Goal: Communication & Community: Connect with others

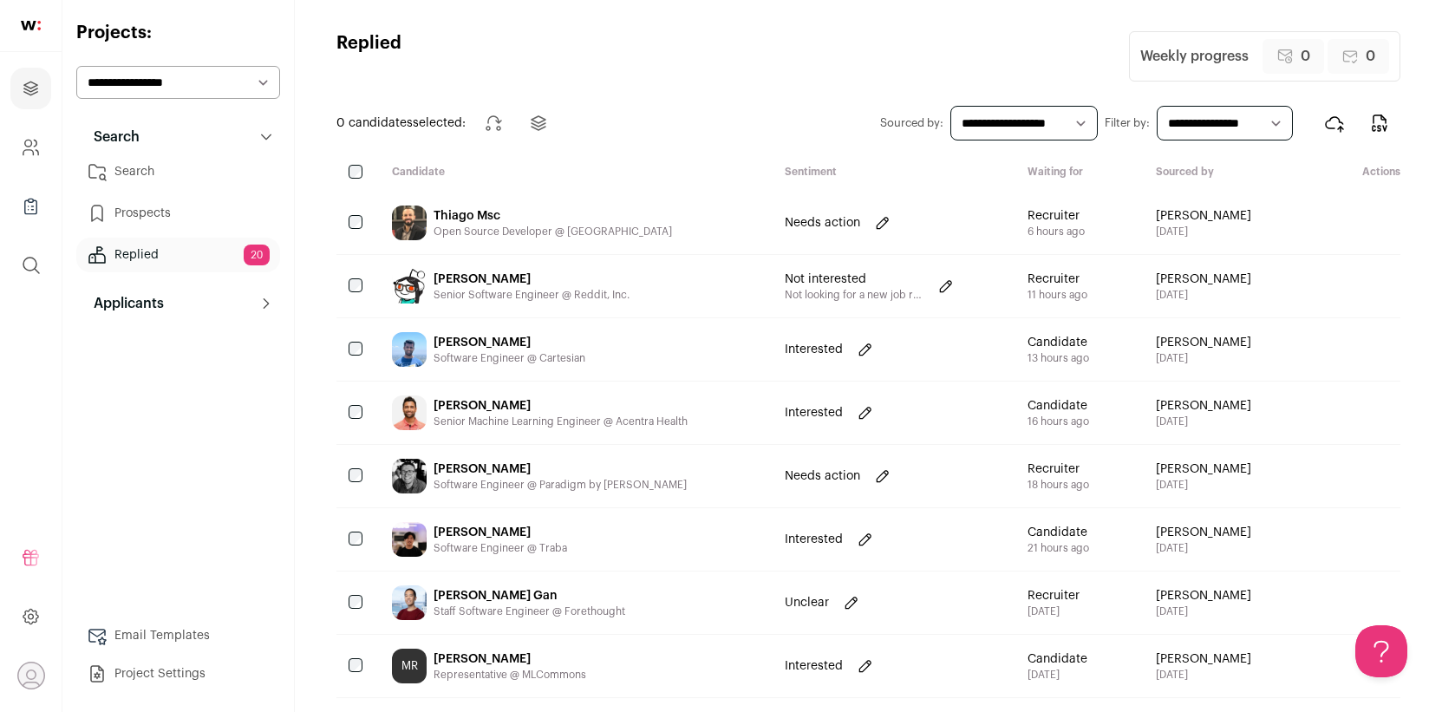
click at [593, 203] on div "Thiago Msc Open Source Developer @ [GEOGRAPHIC_DATA]" at bounding box center [574, 223] width 393 height 62
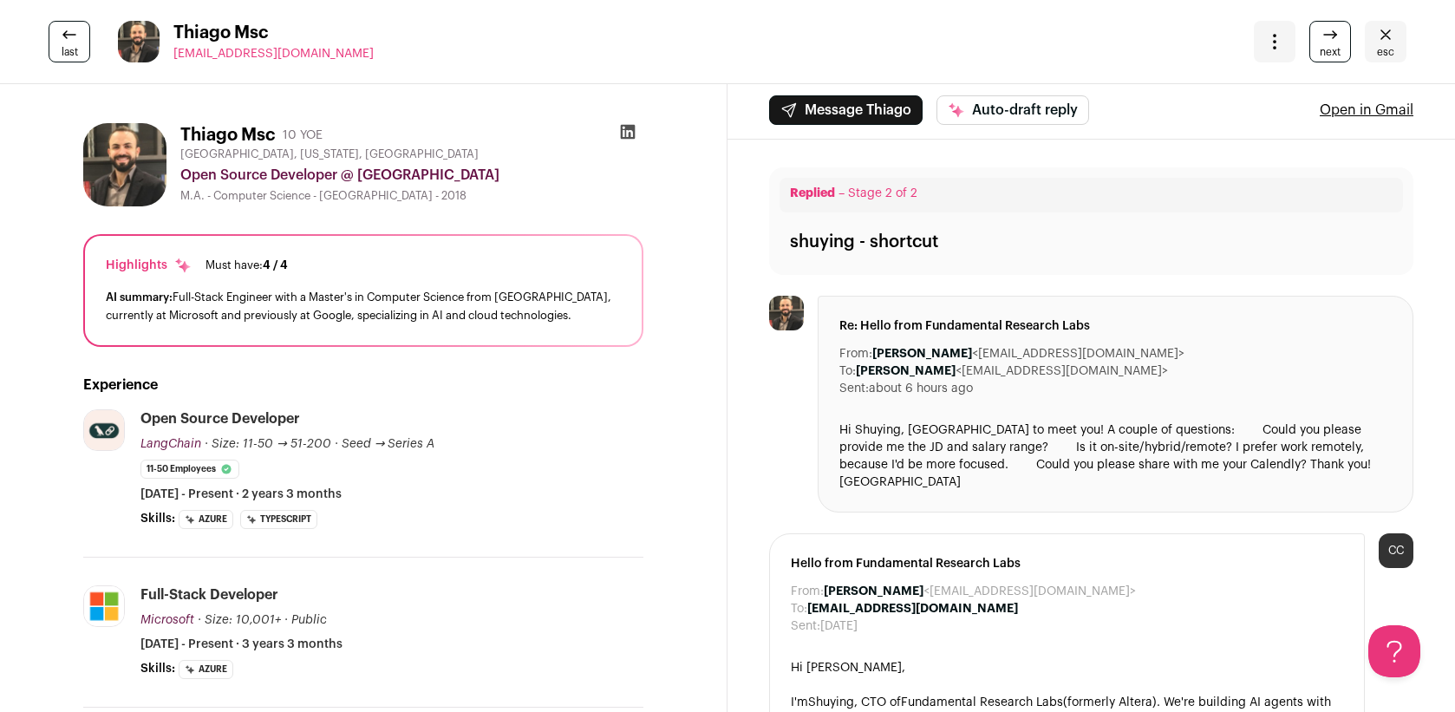
scroll to position [1, 0]
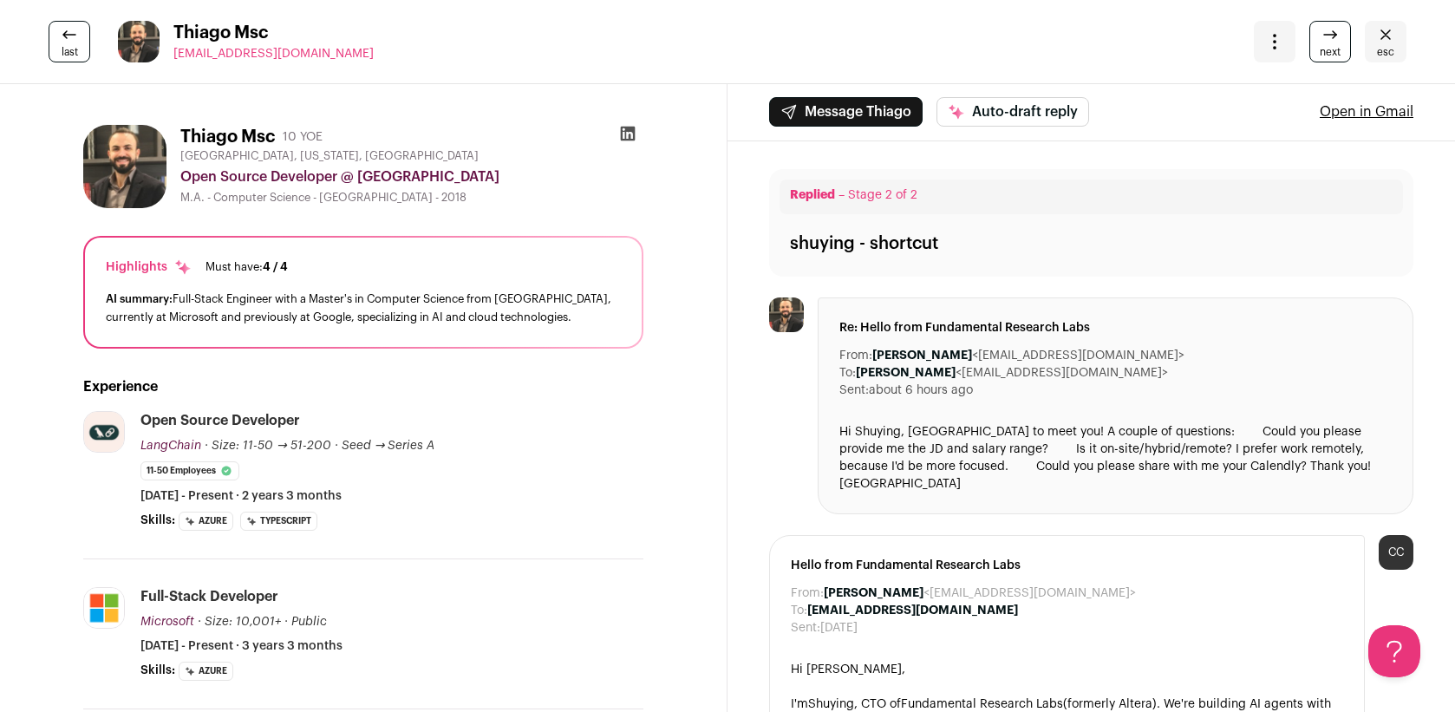
click at [821, 106] on button "Message Thiago" at bounding box center [845, 111] width 153 height 29
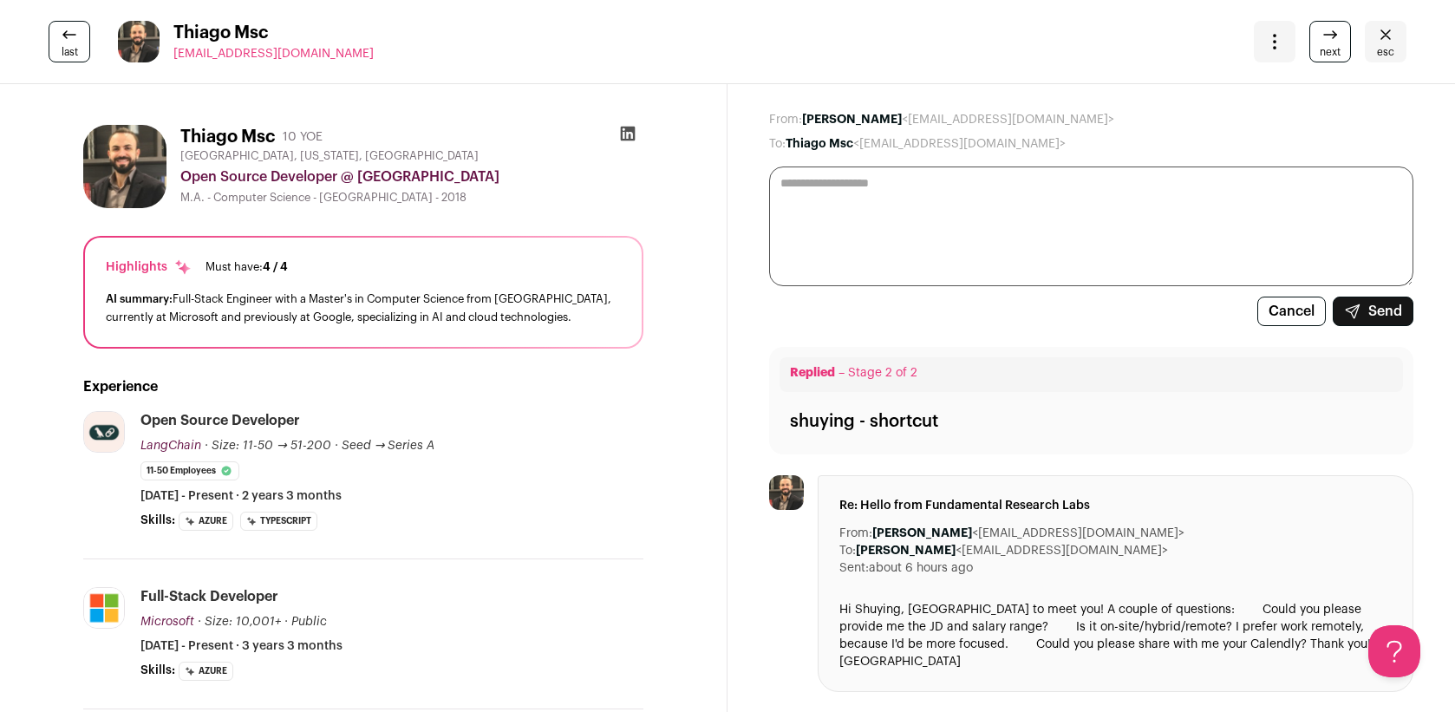
click at [864, 192] on textarea at bounding box center [1091, 226] width 644 height 120
type textarea "*"
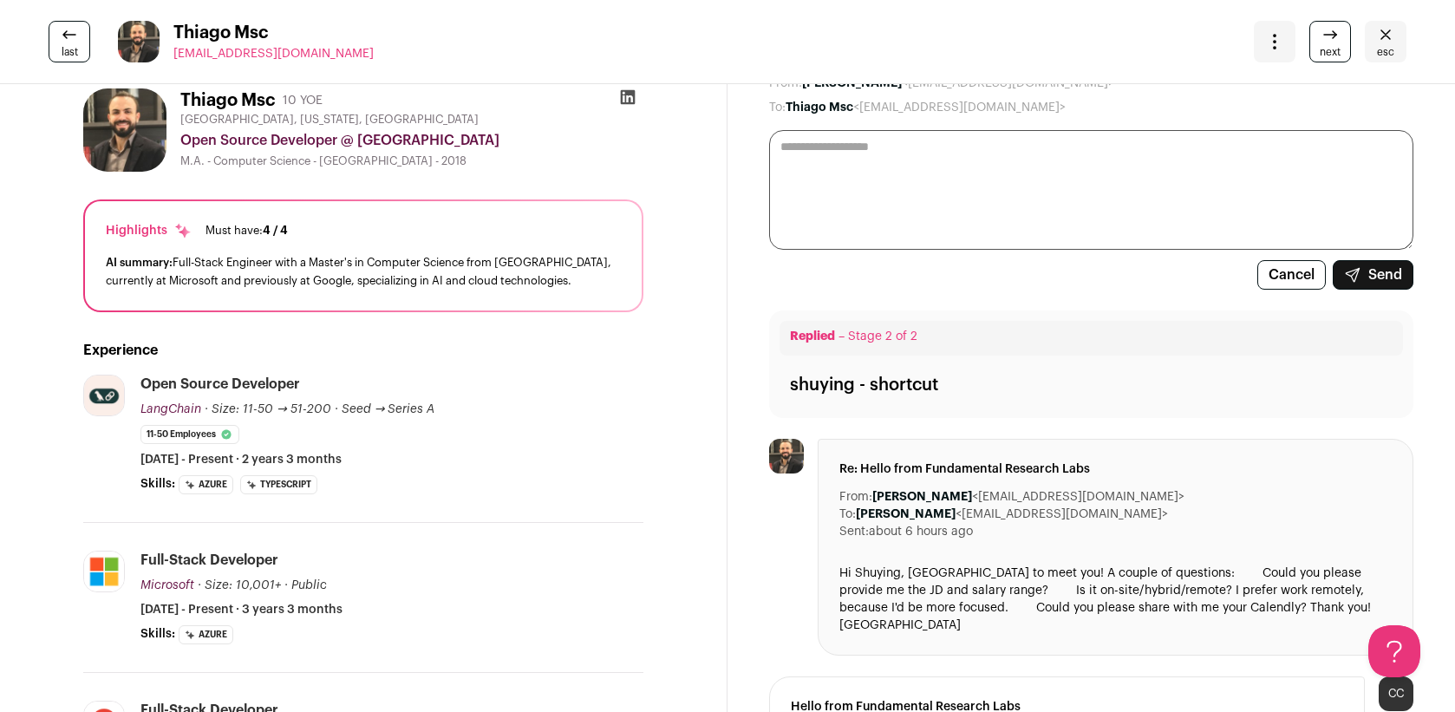
scroll to position [0, 0]
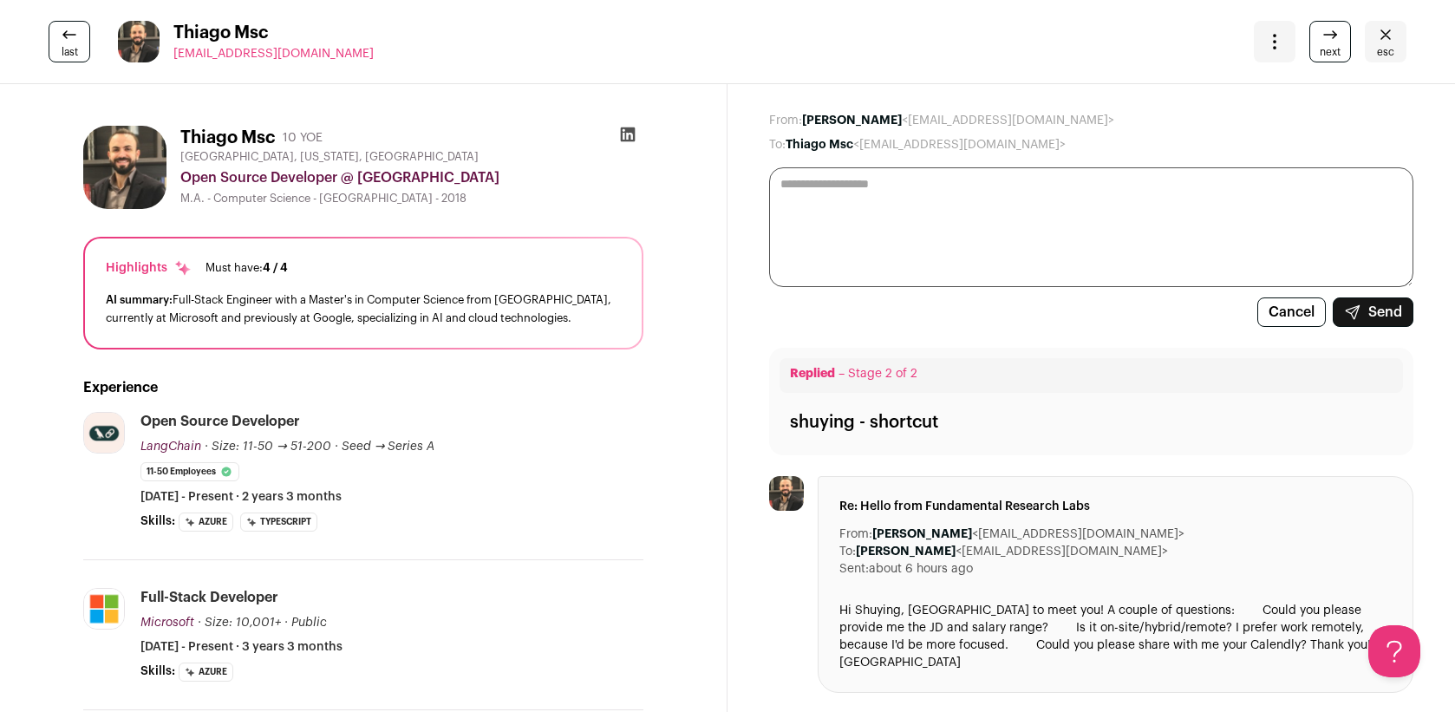
click at [1015, 218] on textarea at bounding box center [1091, 227] width 644 height 120
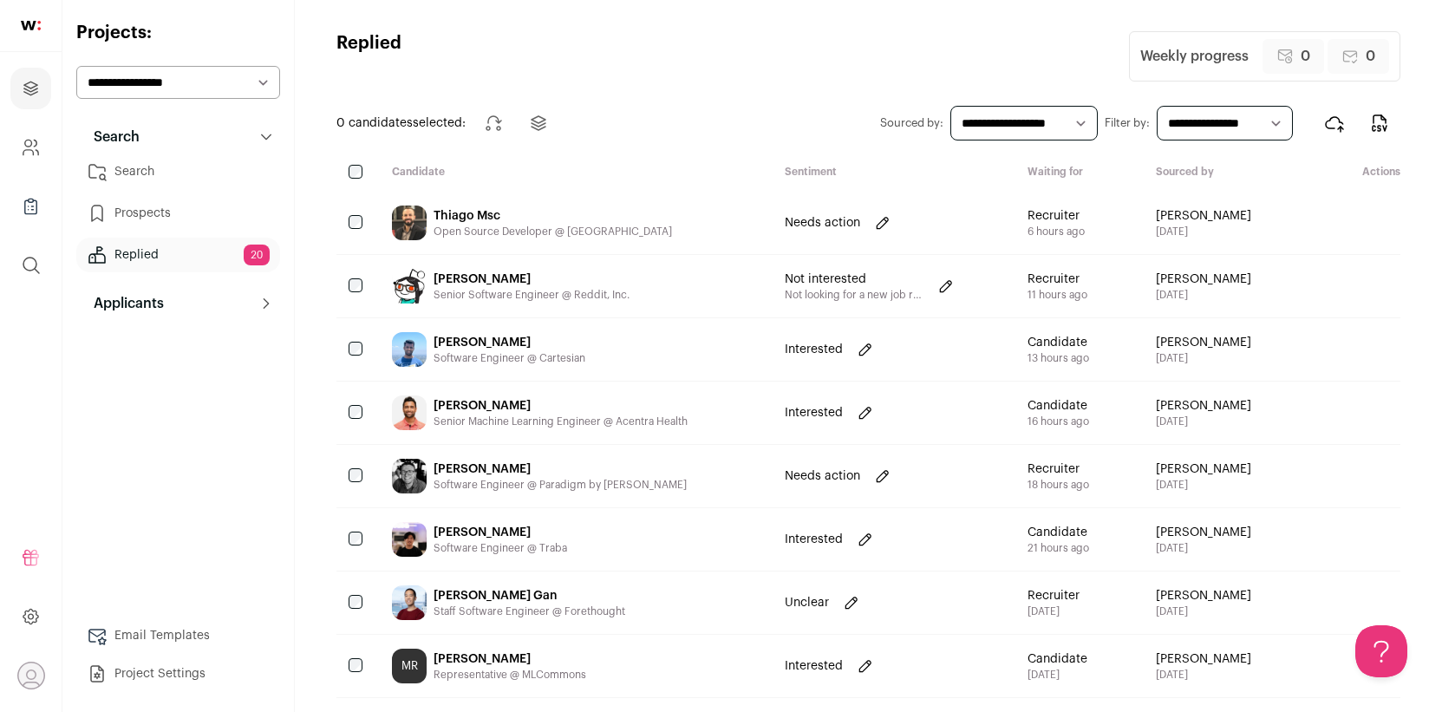
click at [623, 290] on div "Senior Software Engineer @ Reddit, Inc." at bounding box center [532, 295] width 196 height 14
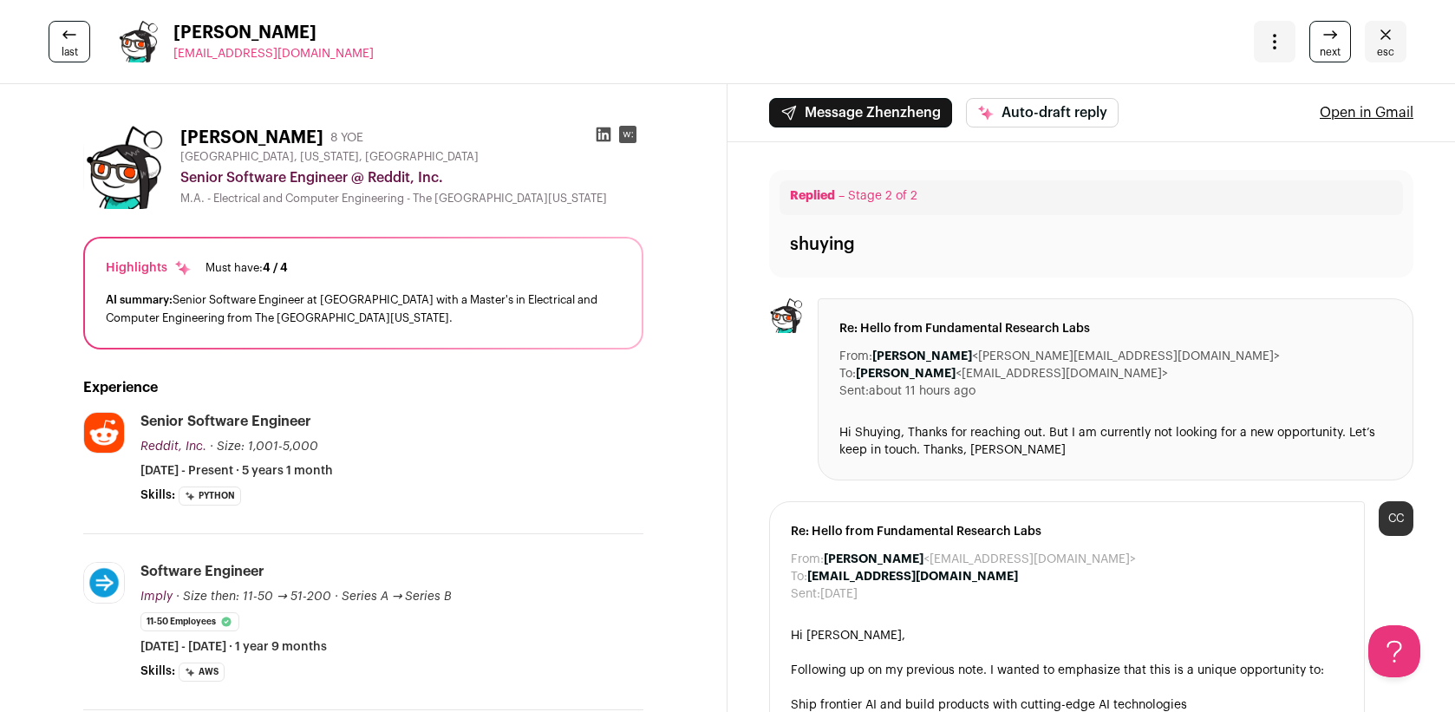
click at [1322, 49] on span "next" at bounding box center [1330, 52] width 21 height 14
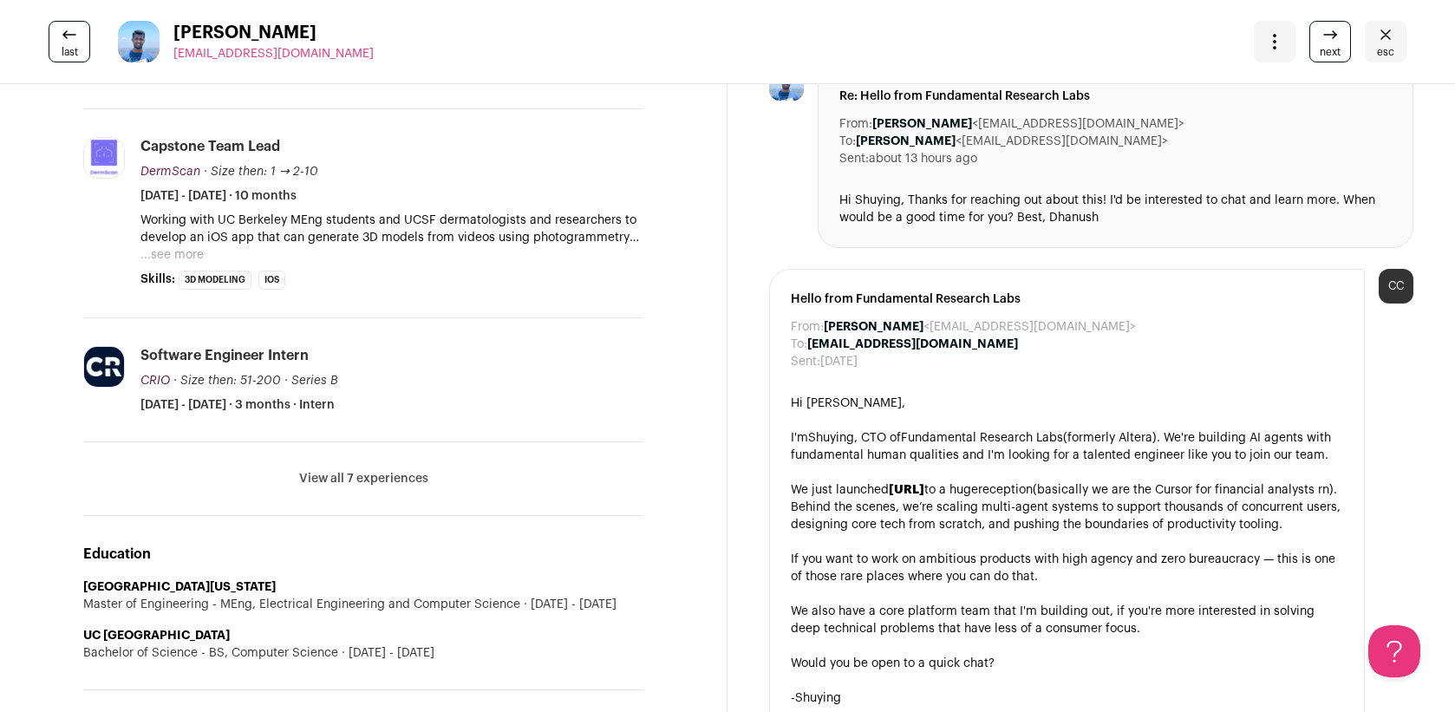
scroll to position [277, 0]
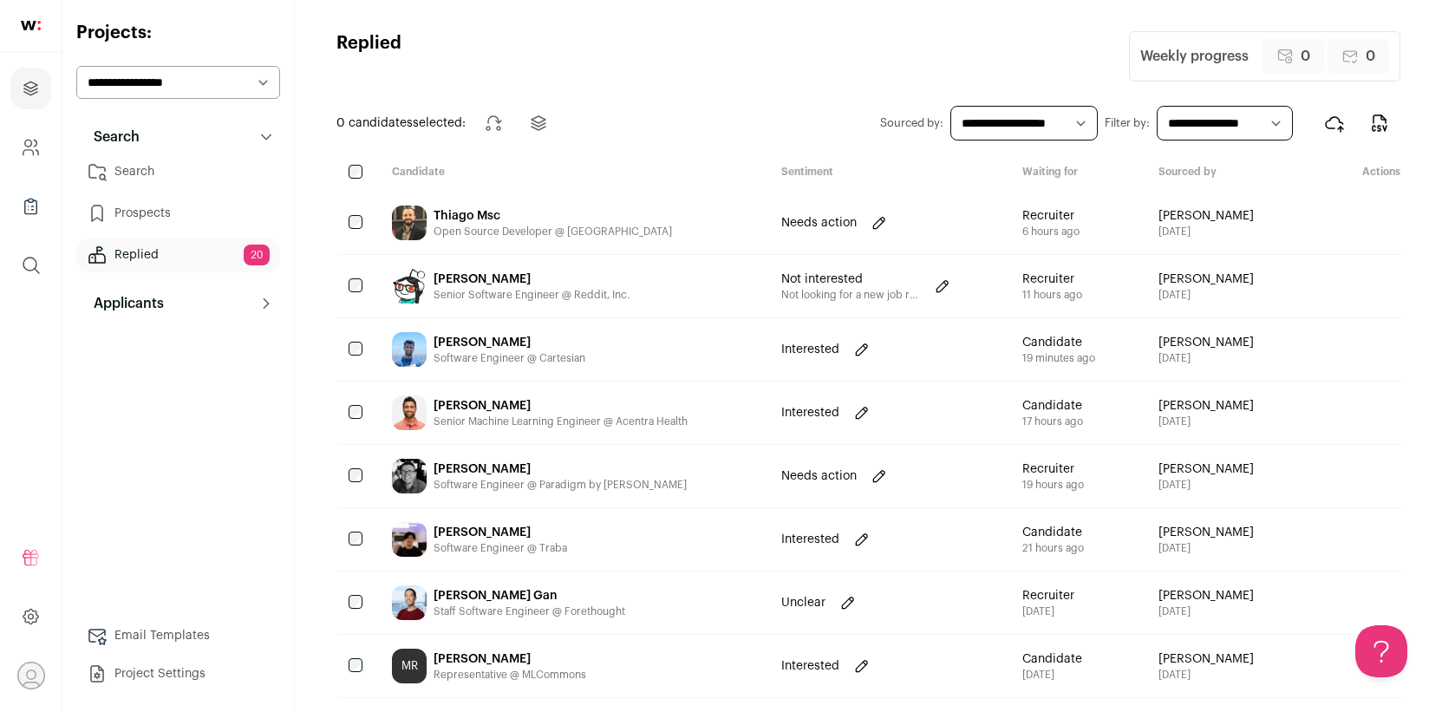
click at [514, 238] on div "Thiago Msc Open Source Developer @ [GEOGRAPHIC_DATA]" at bounding box center [553, 222] width 238 height 35
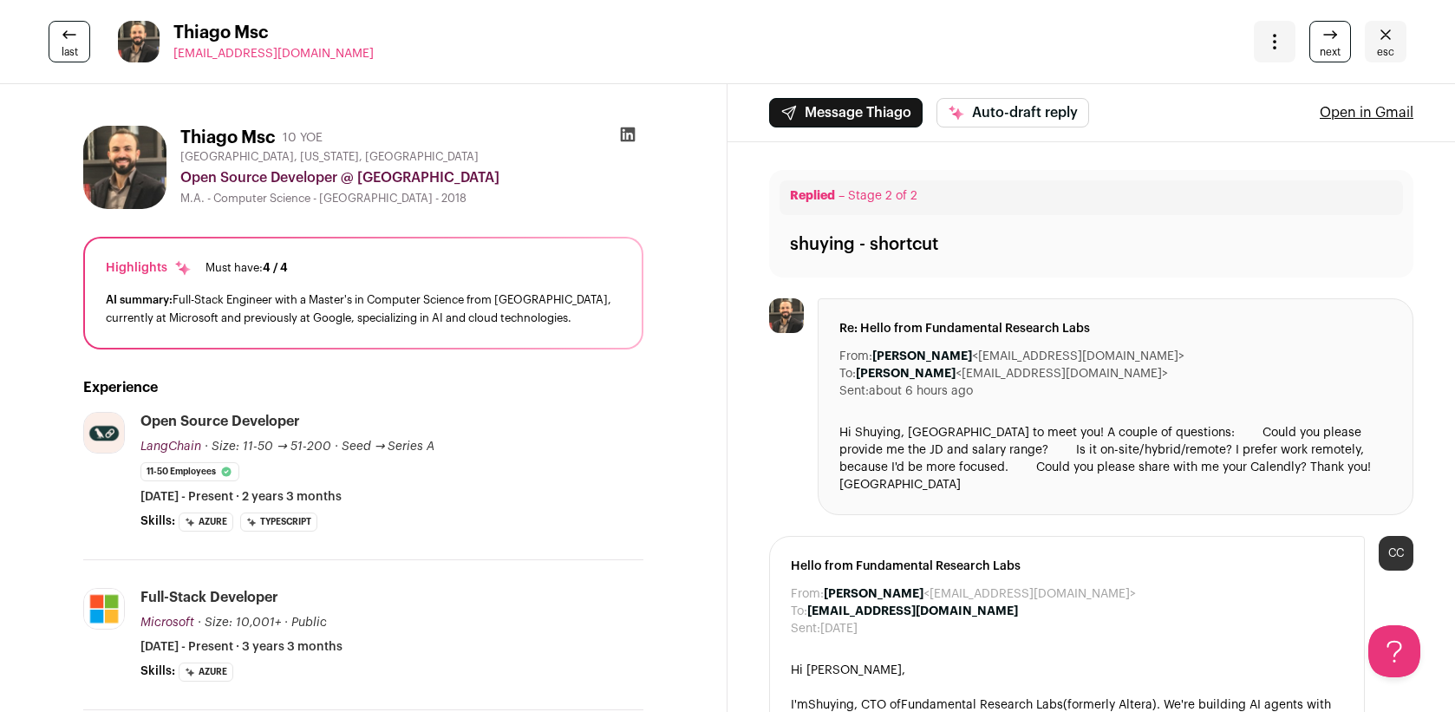
drag, startPoint x: 871, startPoint y: 354, endPoint x: 1150, endPoint y: 355, distance: 279.2
click at [1150, 355] on div "From: [PERSON_NAME] <[EMAIL_ADDRESS][DOMAIN_NAME]>" at bounding box center [1115, 356] width 552 height 17
copy dd "[PERSON_NAME] <[PERSON_NAME][EMAIL_ADDRESS][DOMAIN_NAME]>"
click at [623, 133] on icon at bounding box center [627, 134] width 17 height 17
